Goal: Task Accomplishment & Management: Use online tool/utility

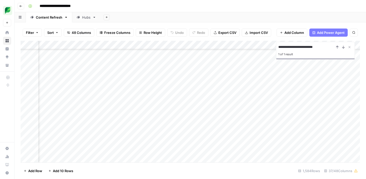
scroll to position [5877, 572]
click at [349, 47] on icon "Close Search" at bounding box center [350, 47] width 2 height 2
click at [168, 56] on div "Add Column" at bounding box center [190, 102] width 339 height 122
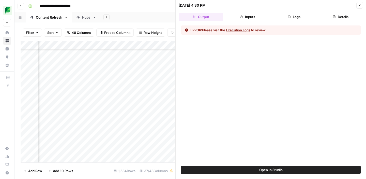
click at [292, 17] on button "Logs" at bounding box center [294, 17] width 44 height 8
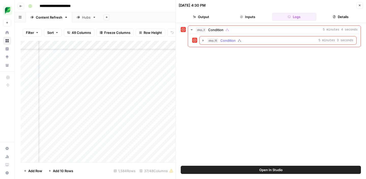
click at [269, 40] on div "step_15 Condition 5 minutes 3 seconds" at bounding box center [280, 40] width 146 height 5
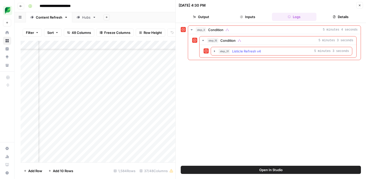
click at [259, 52] on span "Listicle Refresh v4" at bounding box center [246, 51] width 29 height 5
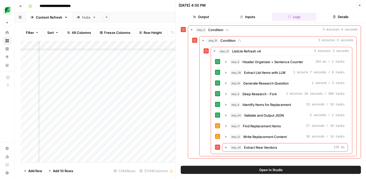
click at [361, 6] on button "Close" at bounding box center [359, 5] width 7 height 7
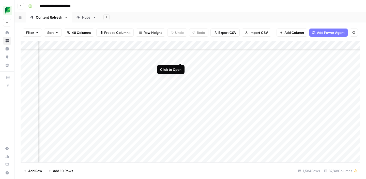
click at [180, 59] on div "Add Column" at bounding box center [190, 102] width 339 height 122
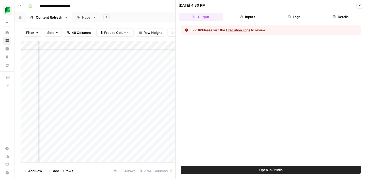
click at [359, 6] on icon "button" at bounding box center [359, 5] width 3 height 3
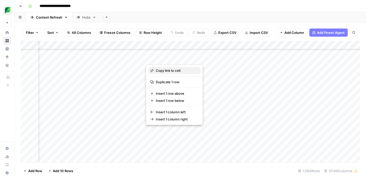
click at [168, 71] on span "Copy link to cell" at bounding box center [176, 70] width 41 height 5
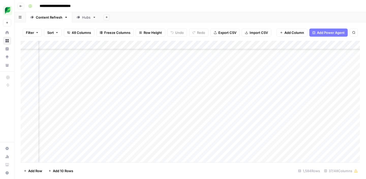
scroll to position [5881, 235]
click at [141, 58] on div "Add Column" at bounding box center [190, 102] width 339 height 122
click at [273, 59] on div "Add Column" at bounding box center [190, 102] width 339 height 122
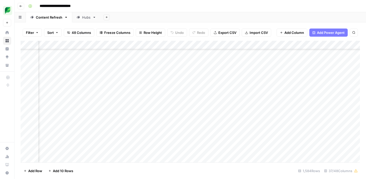
scroll to position [5881, 455]
click at [246, 58] on div "Add Column" at bounding box center [190, 102] width 339 height 122
click at [240, 58] on div "Add Column" at bounding box center [190, 102] width 339 height 122
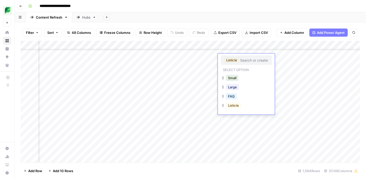
click at [243, 87] on div "Large" at bounding box center [246, 87] width 51 height 9
click at [233, 89] on button "Large" at bounding box center [232, 87] width 13 height 6
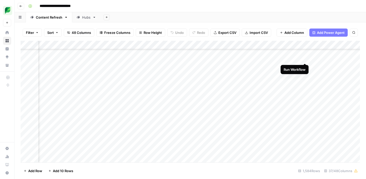
click at [305, 58] on div "Add Column" at bounding box center [190, 102] width 339 height 122
click at [353, 32] on icon "button" at bounding box center [354, 32] width 3 height 3
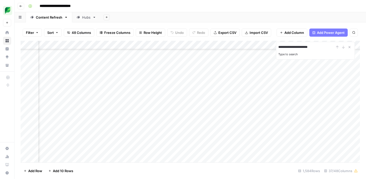
click at [289, 47] on input "**********" at bounding box center [306, 47] width 56 height 6
click at [217, 98] on div "Add Column" at bounding box center [190, 102] width 339 height 122
click at [247, 98] on div "Add Column" at bounding box center [190, 102] width 339 height 122
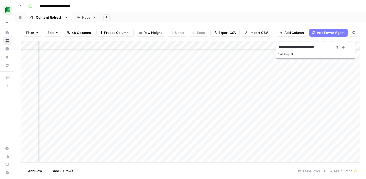
scroll to position [2116, 541]
click at [195, 96] on div "Add Column" at bounding box center [190, 102] width 339 height 122
click at [200, 98] on div "Add Column" at bounding box center [190, 102] width 339 height 122
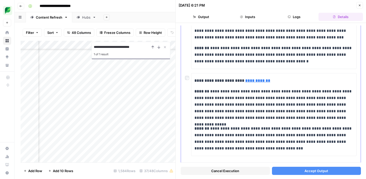
scroll to position [86, 0]
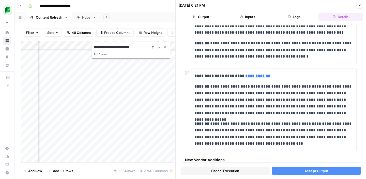
click at [296, 172] on button "Accept Output" at bounding box center [316, 171] width 89 height 8
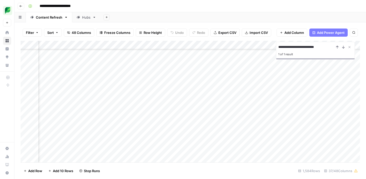
scroll to position [2116, 567]
drag, startPoint x: 305, startPoint y: 47, endPoint x: 331, endPoint y: 46, distance: 26.2
click at [331, 46] on input "**********" at bounding box center [306, 47] width 56 height 6
type input "**********"
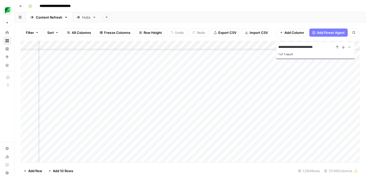
click at [225, 130] on div "Add Column" at bounding box center [190, 102] width 339 height 122
click at [225, 130] on div at bounding box center [225, 130] width 47 height 9
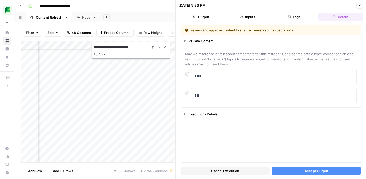
click at [304, 171] on button "Accept Output" at bounding box center [316, 171] width 89 height 8
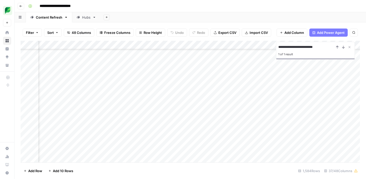
scroll to position [5860, 650]
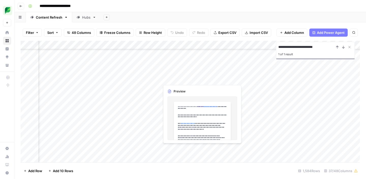
click at [183, 80] on div "Add Column" at bounding box center [190, 102] width 339 height 122
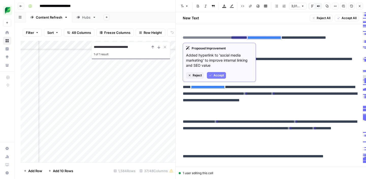
click at [220, 74] on span "Accept" at bounding box center [219, 75] width 10 height 5
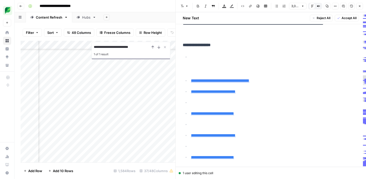
scroll to position [141, 0]
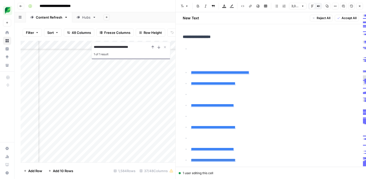
type input "#scheduling"
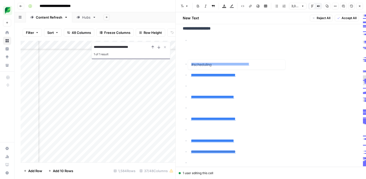
scroll to position [154, 0]
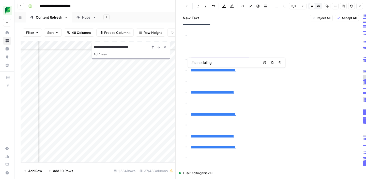
type input "#what-are"
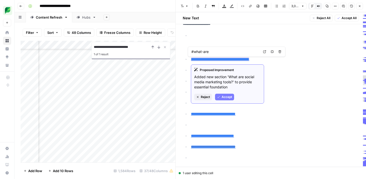
click at [221, 96] on button "Accept" at bounding box center [224, 97] width 19 height 7
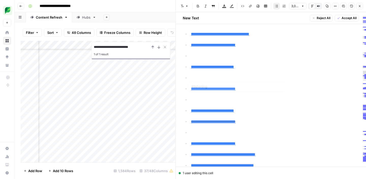
scroll to position [218, 0]
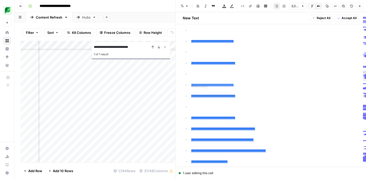
type input "#monitoring"
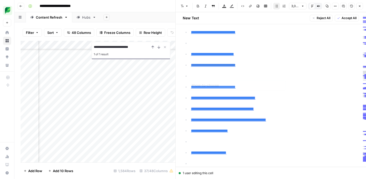
scroll to position [247, 0]
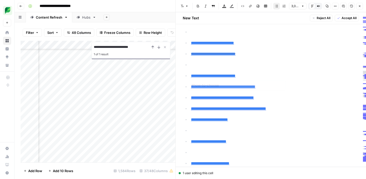
type input "#free-vs-paid"
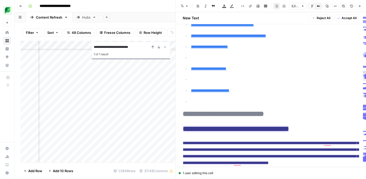
scroll to position [0, 0]
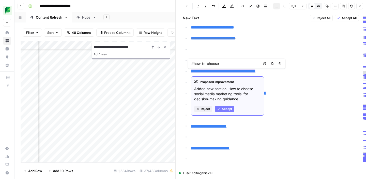
click at [203, 110] on span "Reject" at bounding box center [205, 109] width 9 height 5
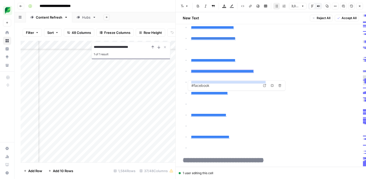
type input "#free-vs-paid"
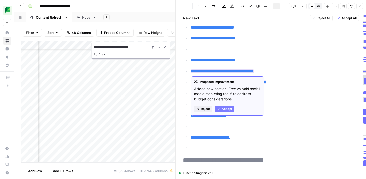
click at [203, 110] on span "Reject" at bounding box center [205, 109] width 9 height 5
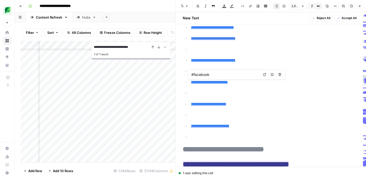
type input "#getting-started"
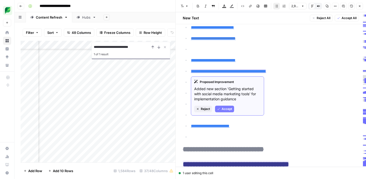
click at [200, 110] on button "Reject" at bounding box center [203, 108] width 18 height 7
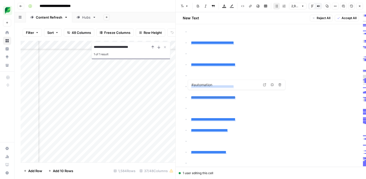
type input "#listening"
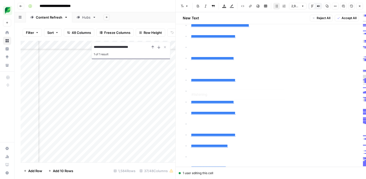
type input "#monitoring"
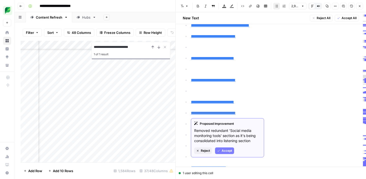
click at [206, 150] on span "Reject" at bounding box center [205, 150] width 9 height 5
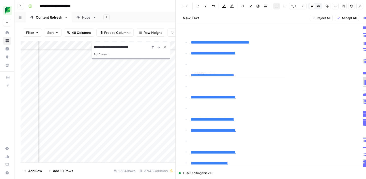
type input "#analytics"
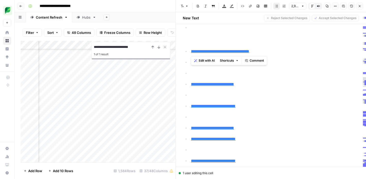
drag, startPoint x: 269, startPoint y: 50, endPoint x: 179, endPoint y: 50, distance: 90.2
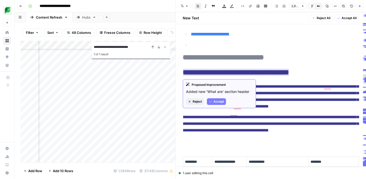
click at [218, 102] on span "Accept" at bounding box center [219, 101] width 10 height 5
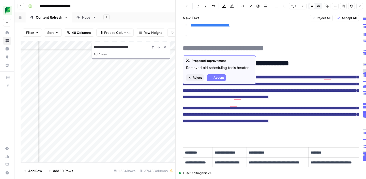
click at [214, 79] on span "Accept" at bounding box center [219, 77] width 10 height 5
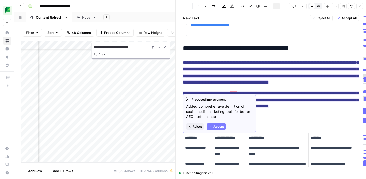
click at [220, 126] on span "Accept" at bounding box center [219, 126] width 10 height 5
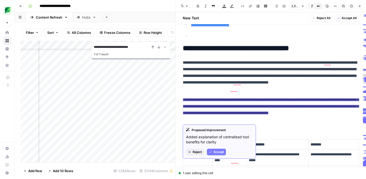
click at [219, 150] on span "Accept" at bounding box center [219, 151] width 10 height 5
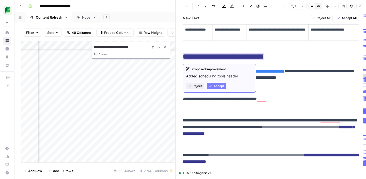
click at [216, 87] on span "Accept" at bounding box center [219, 86] width 10 height 5
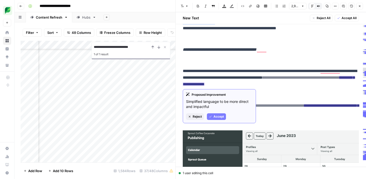
click at [216, 116] on span "Accept" at bounding box center [219, 116] width 10 height 5
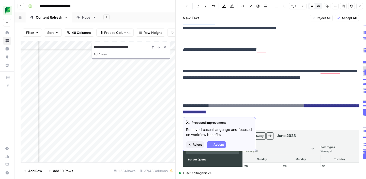
click at [220, 143] on span "Accept" at bounding box center [219, 144] width 10 height 5
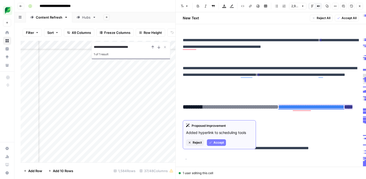
click at [215, 142] on span "Accept" at bounding box center [219, 142] width 10 height 5
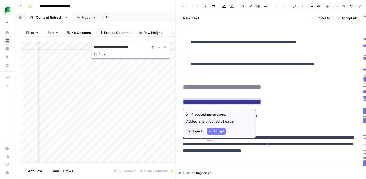
click at [215, 131] on span "Accept" at bounding box center [219, 131] width 10 height 5
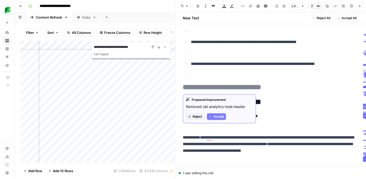
click at [213, 117] on button "Accept" at bounding box center [216, 116] width 19 height 7
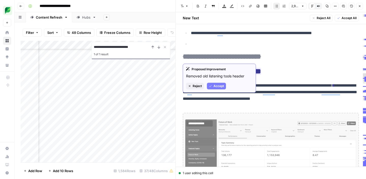
click at [214, 87] on span "Accept" at bounding box center [219, 86] width 10 height 5
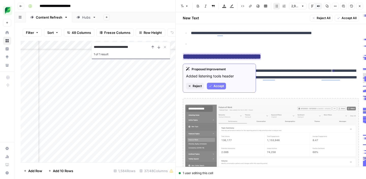
click at [214, 84] on span "Accept" at bounding box center [219, 86] width 10 height 5
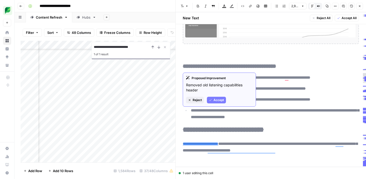
click at [213, 99] on button "Accept" at bounding box center [216, 100] width 19 height 7
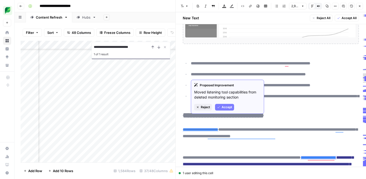
click at [220, 109] on button "Accept" at bounding box center [224, 107] width 19 height 7
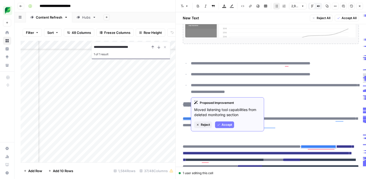
click at [222, 124] on span "Accept" at bounding box center [227, 124] width 10 height 5
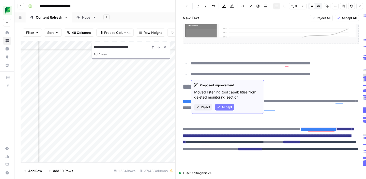
click at [224, 107] on span "Accept" at bounding box center [227, 107] width 10 height 5
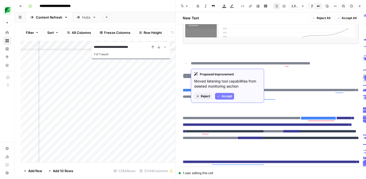
click at [223, 96] on span "Accept" at bounding box center [227, 96] width 10 height 5
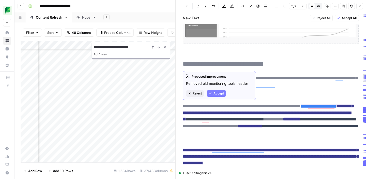
click at [219, 95] on span "Accept" at bounding box center [219, 93] width 10 height 5
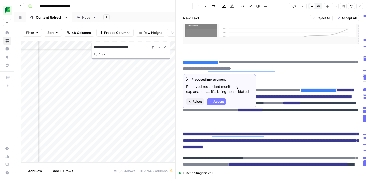
click at [215, 102] on span "Accept" at bounding box center [219, 101] width 10 height 5
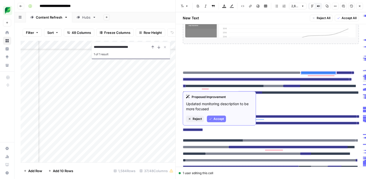
click at [216, 117] on span "Accept" at bounding box center [219, 118] width 10 height 5
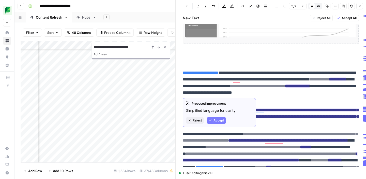
click at [217, 121] on span "Accept" at bounding box center [219, 120] width 10 height 5
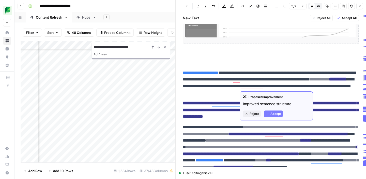
click at [270, 113] on button "Accept" at bounding box center [273, 113] width 19 height 7
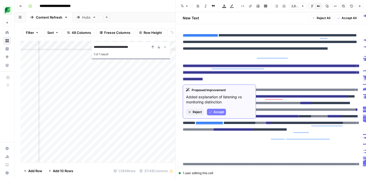
click at [214, 114] on span "Accept" at bounding box center [219, 112] width 10 height 5
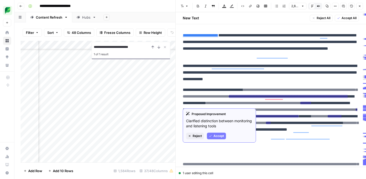
click at [217, 134] on span "Accept" at bounding box center [219, 135] width 10 height 5
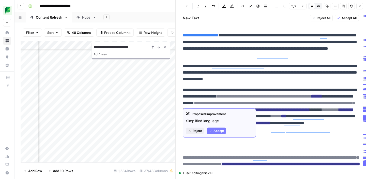
click at [217, 133] on span "Accept" at bounding box center [219, 130] width 10 height 5
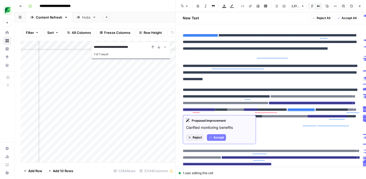
click at [217, 135] on span "Accept" at bounding box center [219, 137] width 10 height 5
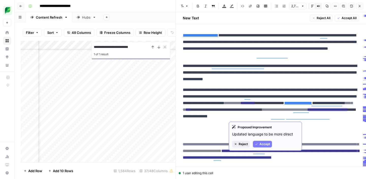
click at [261, 145] on span "Accept" at bounding box center [265, 144] width 10 height 5
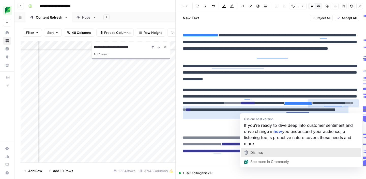
click at [263, 153] on span "Dismiss" at bounding box center [256, 152] width 12 height 4
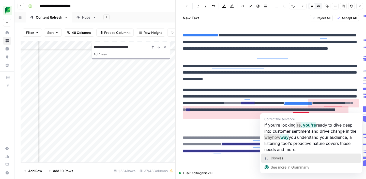
click at [283, 159] on span "Dismiss" at bounding box center [277, 158] width 12 height 4
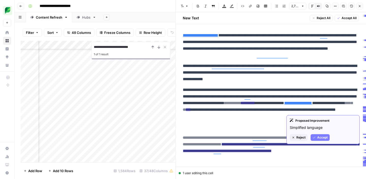
click at [317, 138] on span "Accept" at bounding box center [322, 137] width 10 height 5
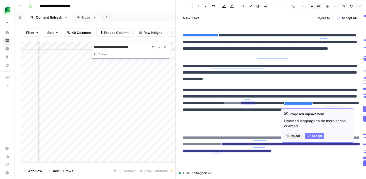
click at [319, 135] on span "Accept" at bounding box center [317, 135] width 10 height 5
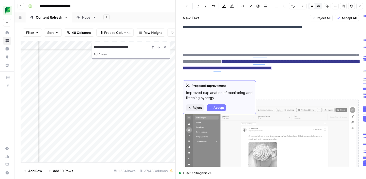
click at [215, 108] on span "Accept" at bounding box center [219, 107] width 10 height 5
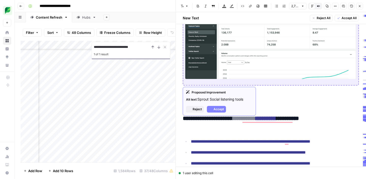
click at [222, 64] on img "To enrich screen reader interactions, please activate Accessibility in Grammarl…" at bounding box center [270, 38] width 171 height 82
click at [217, 108] on span "Accept" at bounding box center [219, 109] width 10 height 5
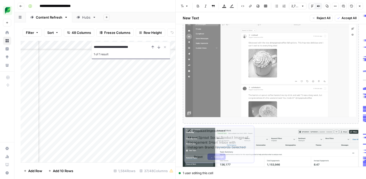
click at [219, 90] on img "To enrich screen reader interactions, please activate Accessibility in Grammarl…" at bounding box center [270, 65] width 171 height 104
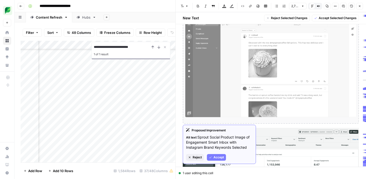
click at [218, 158] on span "Accept" at bounding box center [219, 157] width 10 height 5
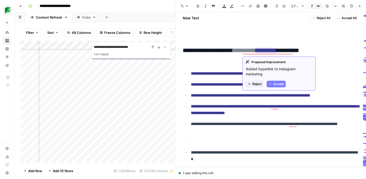
click at [276, 84] on span "Accept" at bounding box center [278, 84] width 10 height 5
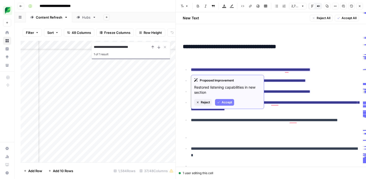
click at [224, 103] on span "Accept" at bounding box center [227, 102] width 10 height 5
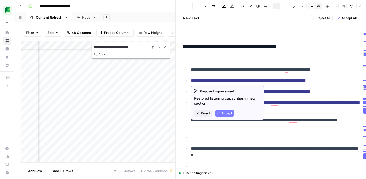
click at [226, 111] on span "Accept" at bounding box center [227, 113] width 10 height 5
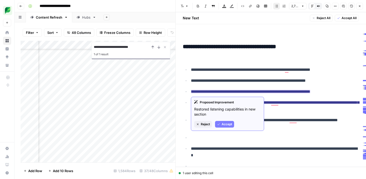
click at [225, 124] on span "Accept" at bounding box center [227, 124] width 10 height 5
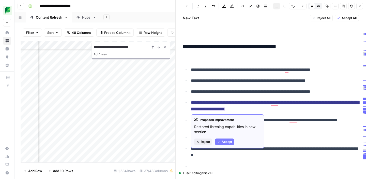
click at [224, 141] on span "Accept" at bounding box center [227, 141] width 10 height 5
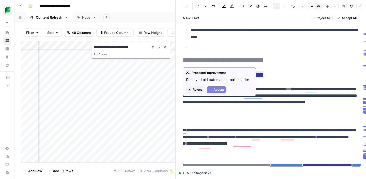
click at [220, 90] on span "Accept" at bounding box center [219, 89] width 10 height 5
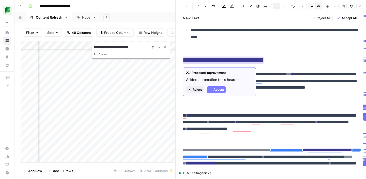
click at [221, 90] on span "Accept" at bounding box center [219, 89] width 10 height 5
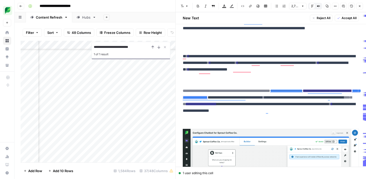
scroll to position [2477, 0]
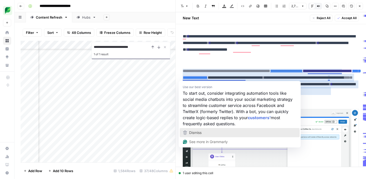
click at [210, 134] on div "Dismiss" at bounding box center [239, 133] width 115 height 8
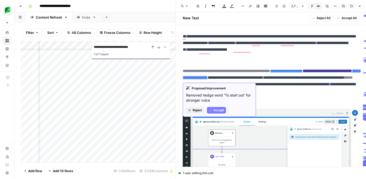
click at [220, 110] on span "Accept" at bounding box center [219, 110] width 10 height 5
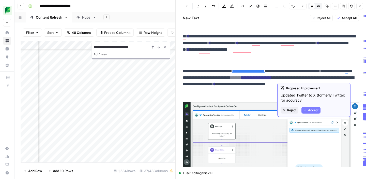
click at [310, 112] on span "Accept" at bounding box center [313, 110] width 10 height 5
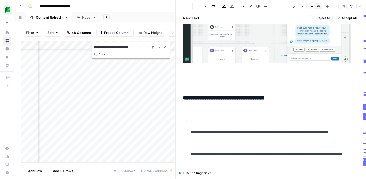
scroll to position [2623, 0]
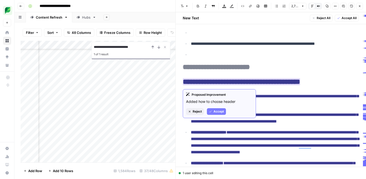
click at [215, 112] on span "Accept" at bounding box center [219, 111] width 10 height 5
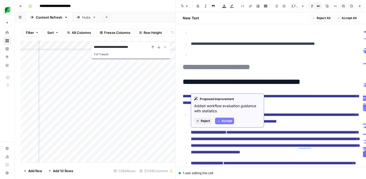
click at [222, 122] on span "Accept" at bounding box center [227, 120] width 10 height 5
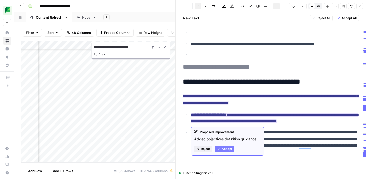
click at [219, 149] on icon "button" at bounding box center [218, 148] width 3 height 3
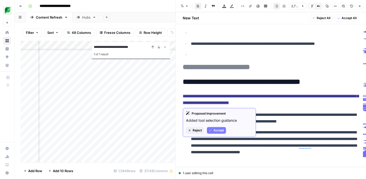
click at [217, 131] on span "Accept" at bounding box center [219, 130] width 10 height 5
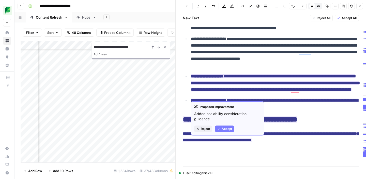
click at [223, 129] on span "Accept" at bounding box center [227, 128] width 10 height 5
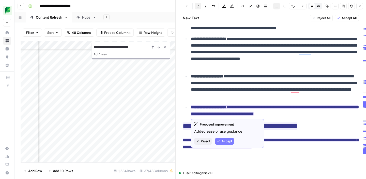
click at [224, 142] on span "Accept" at bounding box center [227, 141] width 10 height 5
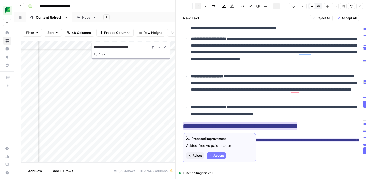
click at [218, 153] on span "Accept" at bounding box center [219, 155] width 10 height 5
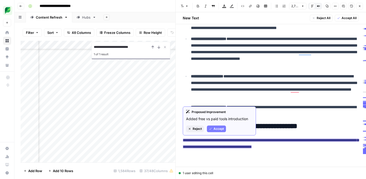
click at [216, 129] on span "Accept" at bounding box center [219, 128] width 10 height 5
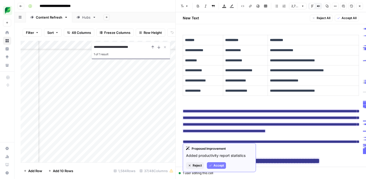
click at [217, 164] on span "Accept" at bounding box center [219, 165] width 10 height 5
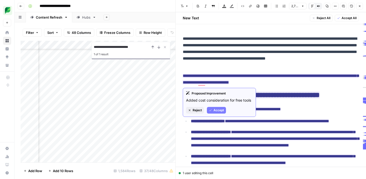
click at [216, 108] on span "Accept" at bounding box center [219, 110] width 10 height 5
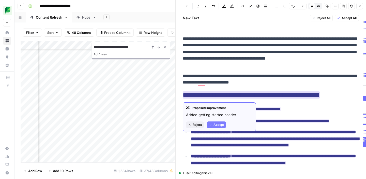
click at [216, 124] on span "Accept" at bounding box center [219, 124] width 10 height 5
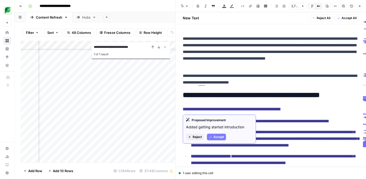
click at [219, 136] on span "Accept" at bounding box center [219, 136] width 10 height 5
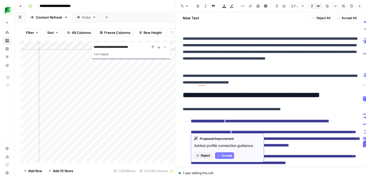
click at [222, 153] on span "Accept" at bounding box center [227, 155] width 10 height 5
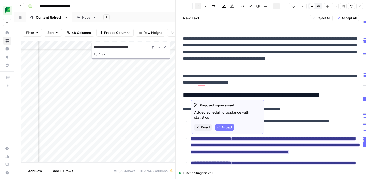
click at [226, 127] on span "Accept" at bounding box center [227, 127] width 10 height 5
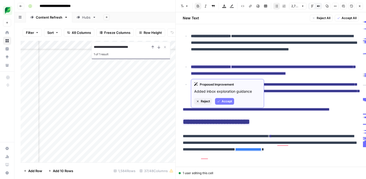
click at [224, 102] on span "Accept" at bounding box center [227, 101] width 10 height 5
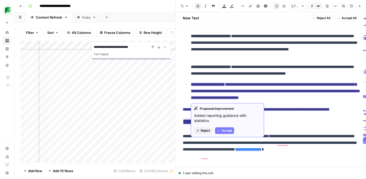
click at [227, 132] on span "Accept" at bounding box center [227, 130] width 10 height 5
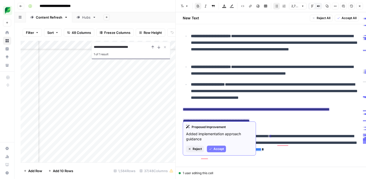
click at [219, 150] on span "Accept" at bounding box center [219, 148] width 10 height 5
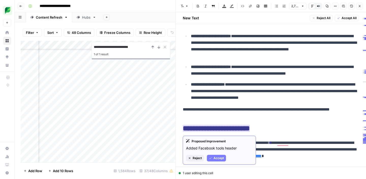
click at [221, 159] on span "Accept" at bounding box center [219, 158] width 10 height 5
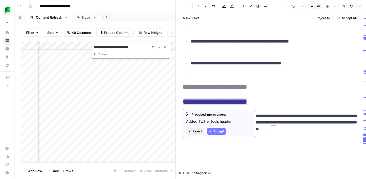
click at [219, 132] on span "Accept" at bounding box center [219, 131] width 10 height 5
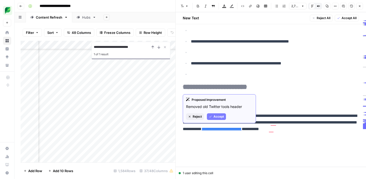
click at [219, 118] on span "Accept" at bounding box center [219, 116] width 10 height 5
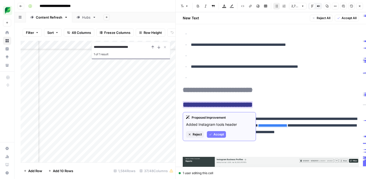
click at [223, 133] on span "Accept" at bounding box center [219, 134] width 10 height 5
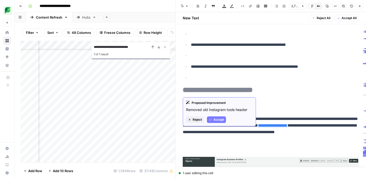
click at [221, 122] on span "Accept" at bounding box center [219, 119] width 10 height 5
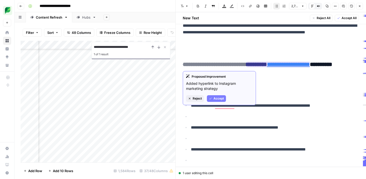
click at [220, 99] on span "Accept" at bounding box center [219, 98] width 10 height 5
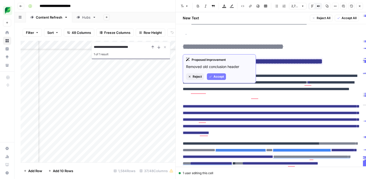
click at [216, 74] on span "Accept" at bounding box center [219, 76] width 10 height 5
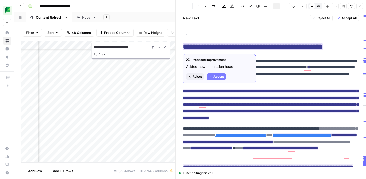
click at [220, 78] on span "Accept" at bounding box center [219, 76] width 10 height 5
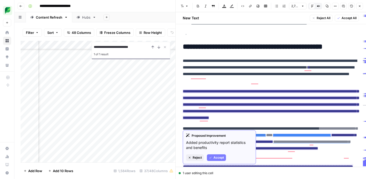
click at [217, 158] on span "Accept" at bounding box center [219, 157] width 10 height 5
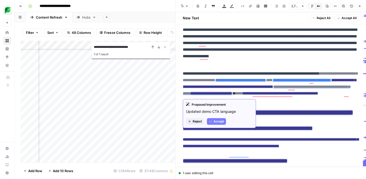
click at [217, 120] on span "Accept" at bounding box center [219, 121] width 10 height 5
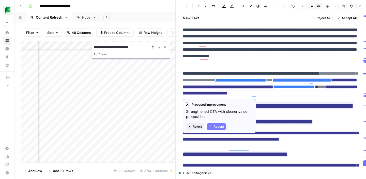
click at [215, 128] on span "Accept" at bounding box center [219, 126] width 10 height 5
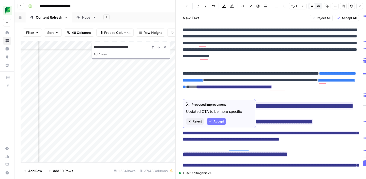
click at [216, 120] on span "Accept" at bounding box center [219, 121] width 10 height 5
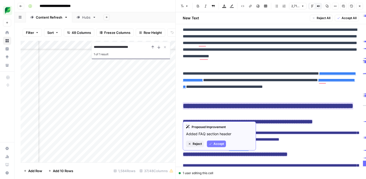
click at [219, 143] on span "Accept" at bounding box center [219, 143] width 10 height 5
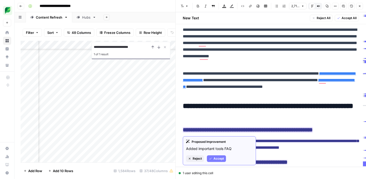
click at [221, 159] on span "Accept" at bounding box center [219, 158] width 10 height 5
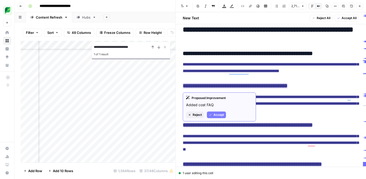
click at [218, 113] on span "Accept" at bounding box center [219, 114] width 10 height 5
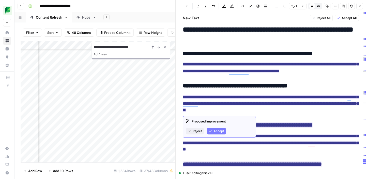
click at [214, 131] on span "Accept" at bounding box center [219, 131] width 10 height 5
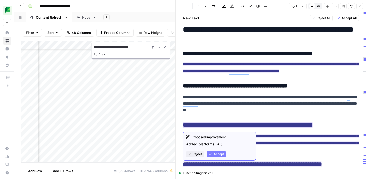
click at [218, 155] on span "Accept" at bounding box center [219, 154] width 10 height 5
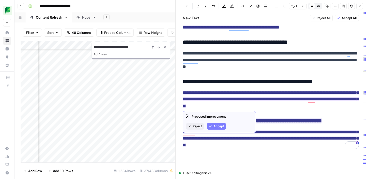
click at [222, 99] on ins "**********" at bounding box center [271, 98] width 176 height 17
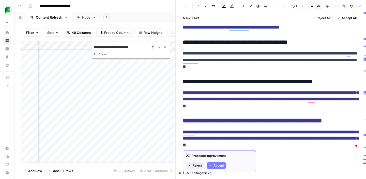
click at [218, 166] on span "Accept" at bounding box center [219, 165] width 10 height 5
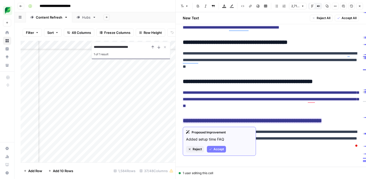
click at [218, 152] on button "Accept" at bounding box center [216, 149] width 19 height 7
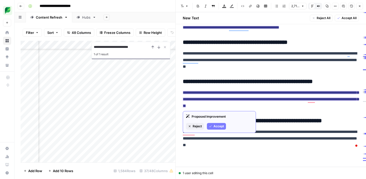
click at [221, 128] on span "Accept" at bounding box center [219, 126] width 10 height 5
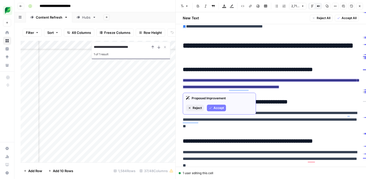
click at [214, 109] on span "Accept" at bounding box center [219, 107] width 10 height 5
